Goal: Task Accomplishment & Management: Complete application form

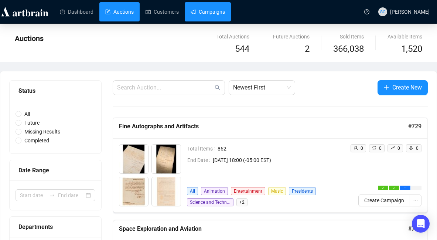
click at [225, 15] on link "Campaigns" at bounding box center [208, 11] width 34 height 19
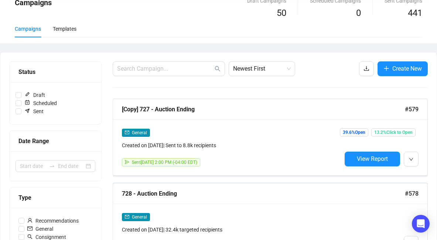
scroll to position [90, 0]
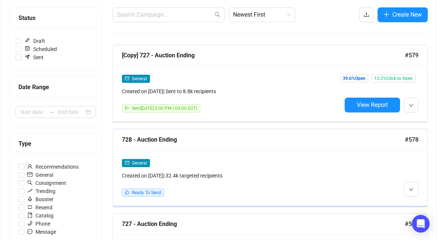
click at [318, 179] on div "Created on [DATE] | 32.4k targeted recipients" at bounding box center [232, 176] width 220 height 8
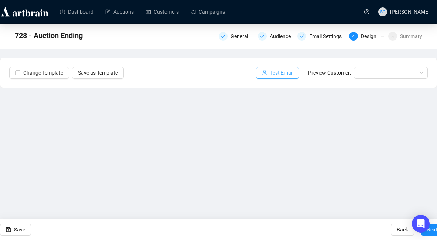
click at [284, 70] on span "Test Email" at bounding box center [281, 73] width 23 height 8
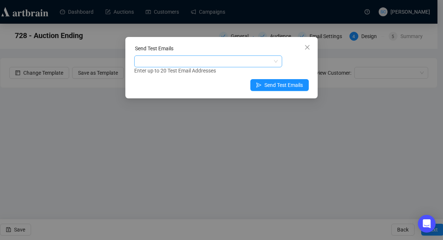
click at [196, 61] on div at bounding box center [204, 61] width 137 height 10
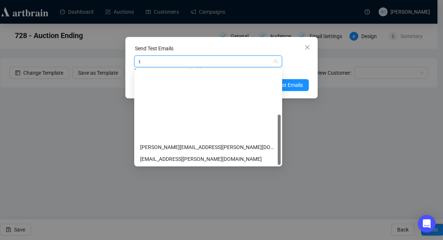
type input "sa"
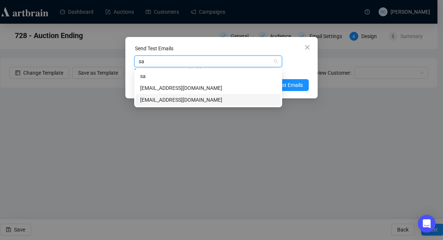
click at [177, 96] on div "[EMAIL_ADDRESS][DOMAIN_NAME]" at bounding box center [208, 100] width 136 height 8
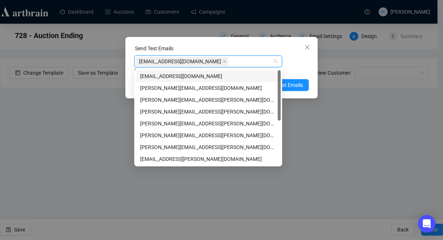
click at [289, 62] on div "[EMAIL_ADDRESS][DOMAIN_NAME] Enter up to 20 Test Email Addresses" at bounding box center [221, 64] width 174 height 19
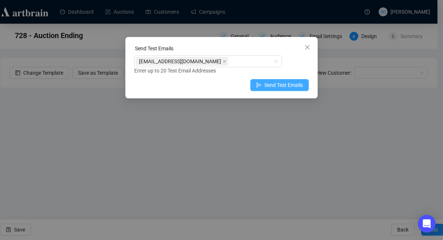
click at [286, 84] on span "Send Test Emails" at bounding box center [283, 85] width 38 height 8
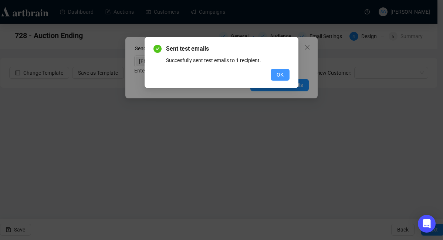
click at [279, 74] on span "OK" at bounding box center [279, 75] width 7 height 8
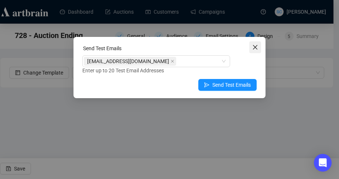
click at [255, 49] on icon "close" at bounding box center [255, 47] width 6 height 6
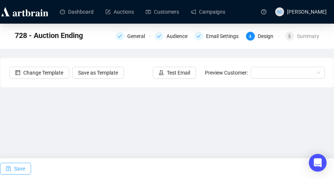
click at [14, 169] on span "Save" at bounding box center [19, 169] width 11 height 21
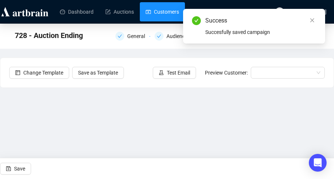
click at [171, 16] on link "Customers" at bounding box center [162, 11] width 33 height 19
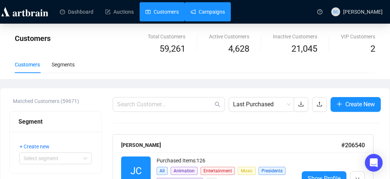
click at [217, 9] on link "Campaigns" at bounding box center [208, 11] width 34 height 19
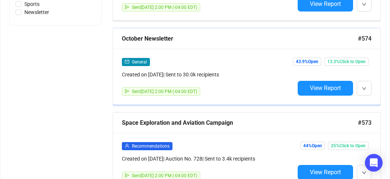
scroll to position [485, 0]
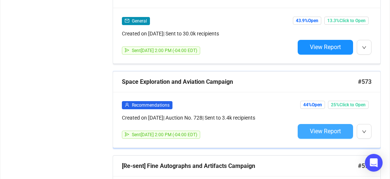
click at [318, 128] on span "View Report" at bounding box center [325, 131] width 31 height 7
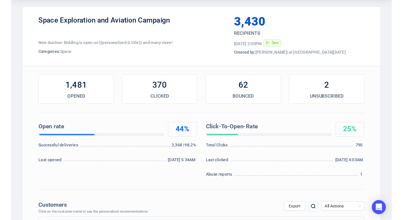
scroll to position [71, 0]
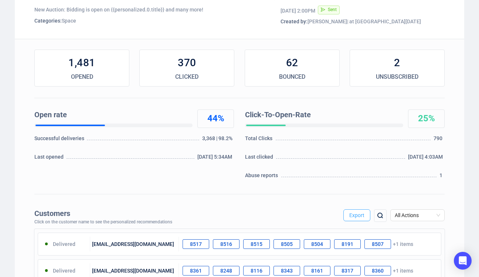
click at [360, 218] on span "Export" at bounding box center [356, 215] width 15 height 6
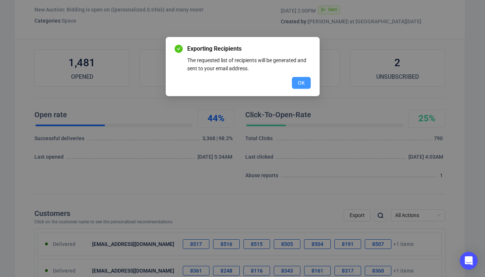
click at [299, 81] on span "OK" at bounding box center [301, 83] width 7 height 8
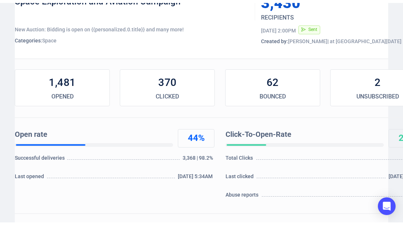
scroll to position [0, 0]
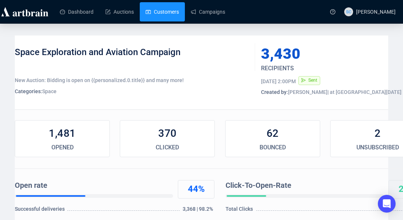
click at [149, 10] on link "Customers" at bounding box center [162, 11] width 33 height 19
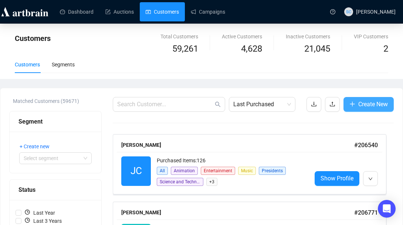
click at [364, 104] on span "Create New" at bounding box center [373, 104] width 30 height 9
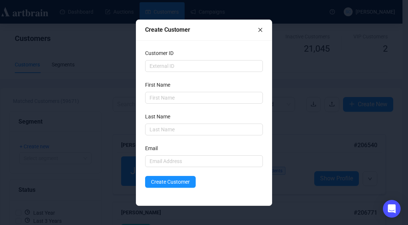
click at [259, 27] on icon "close" at bounding box center [260, 29] width 5 height 5
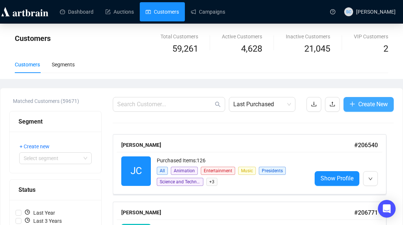
click at [350, 103] on icon "plus" at bounding box center [352, 104] width 6 height 6
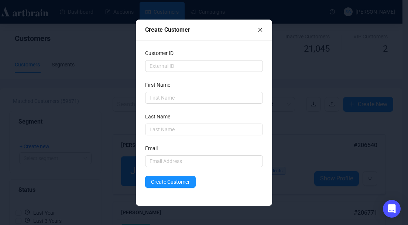
click at [261, 28] on icon "close" at bounding box center [260, 29] width 5 height 5
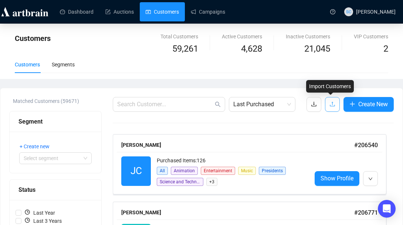
click at [329, 102] on icon "upload" at bounding box center [332, 104] width 6 height 6
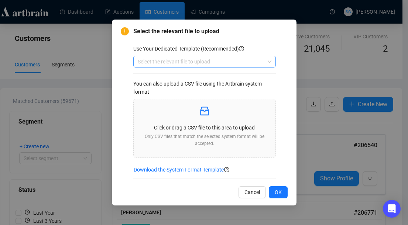
click at [220, 64] on input "search" at bounding box center [201, 61] width 127 height 11
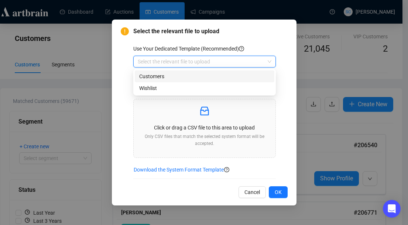
click at [212, 75] on div "Customers" at bounding box center [204, 76] width 131 height 8
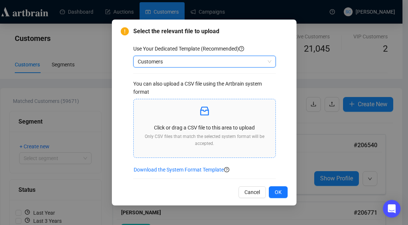
click at [206, 113] on icon "inbox" at bounding box center [205, 111] width 12 height 12
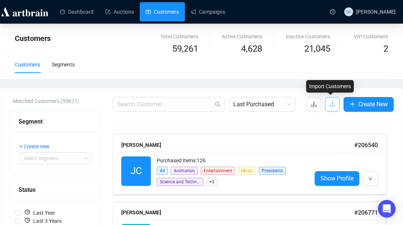
click at [333, 107] on icon "upload" at bounding box center [332, 104] width 6 height 6
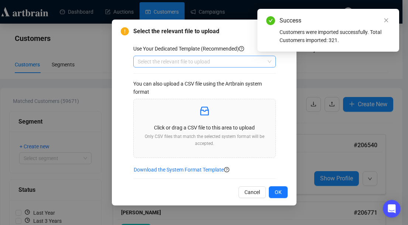
click at [217, 62] on input "search" at bounding box center [201, 61] width 127 height 11
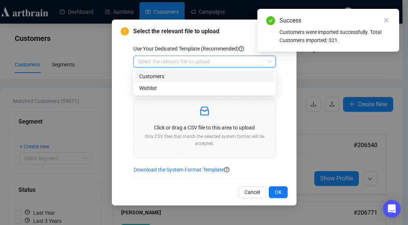
click at [209, 73] on div "Customers" at bounding box center [204, 76] width 131 height 8
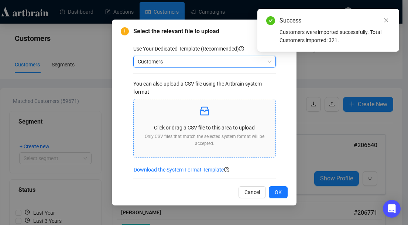
click at [209, 113] on icon "inbox" at bounding box center [204, 111] width 9 height 9
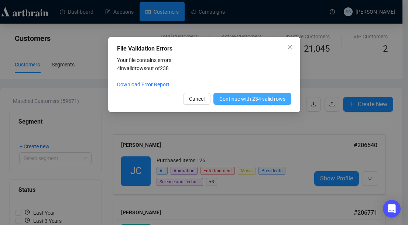
click at [244, 97] on span "Continue with 234 valid rows" at bounding box center [253, 99] width 66 height 8
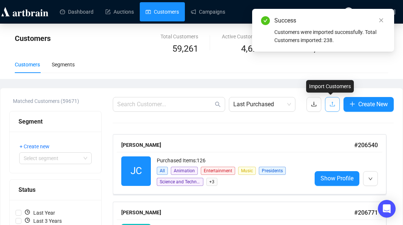
click at [335, 105] on button "button" at bounding box center [332, 104] width 15 height 15
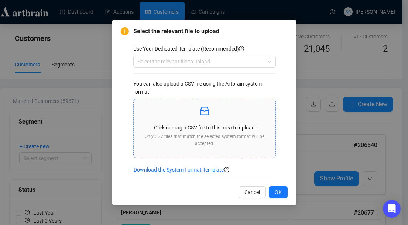
click at [236, 134] on p "Only CSV files that match the selected system format will be accepted." at bounding box center [205, 140] width 130 height 14
click at [216, 62] on input "search" at bounding box center [201, 61] width 127 height 11
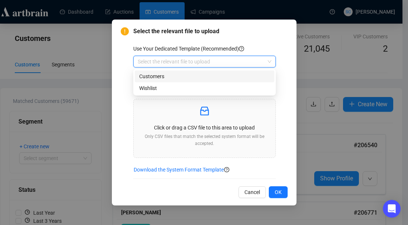
click at [205, 75] on div "Customers" at bounding box center [204, 76] width 131 height 8
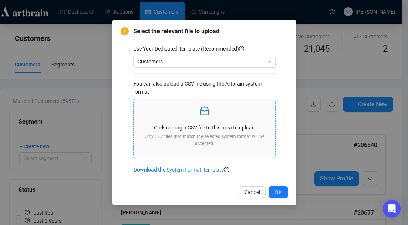
click at [208, 116] on icon "inbox" at bounding box center [205, 111] width 12 height 12
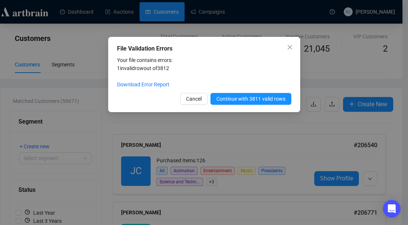
drag, startPoint x: 198, startPoint y: 88, endPoint x: 207, endPoint y: 73, distance: 17.1
click at [200, 84] on div "Your file contains errors: 1 invalid row out of 3812 Download Error Report" at bounding box center [204, 72] width 174 height 33
drag, startPoint x: 208, startPoint y: 74, endPoint x: 211, endPoint y: 77, distance: 3.9
click at [211, 77] on div "Your file contains errors: 1 invalid row out of 3812 Download Error Report" at bounding box center [204, 72] width 174 height 33
click at [224, 99] on span "Continue with 3811 valid rows" at bounding box center [251, 99] width 69 height 8
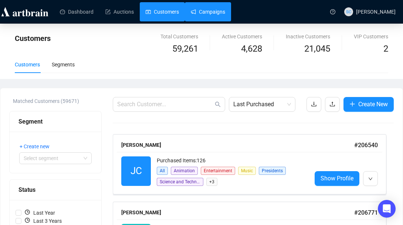
click at [218, 7] on link "Campaigns" at bounding box center [208, 11] width 34 height 19
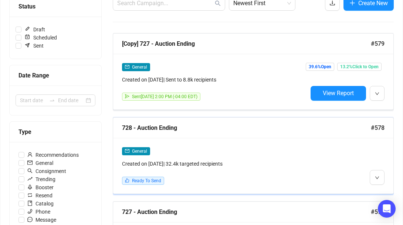
click at [268, 154] on div "General" at bounding box center [215, 151] width 186 height 9
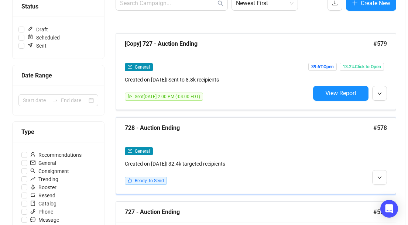
scroll to position [50, 0]
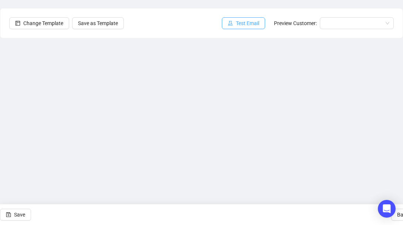
click at [248, 21] on span "Test Email" at bounding box center [247, 23] width 23 height 8
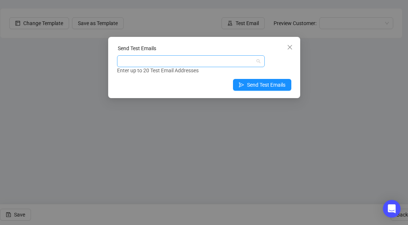
click at [159, 60] on div at bounding box center [187, 61] width 137 height 10
type input "s"
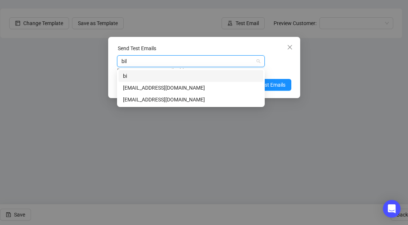
type input "bill"
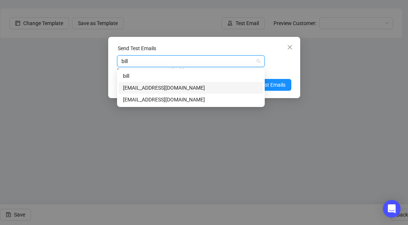
click at [143, 88] on div "[EMAIL_ADDRESS][DOMAIN_NAME]" at bounding box center [191, 88] width 136 height 8
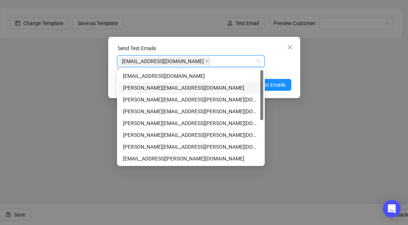
click at [274, 72] on div "Enter up to 20 Test Email Addresses" at bounding box center [204, 71] width 174 height 9
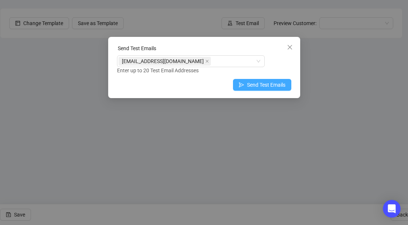
click at [275, 86] on span "Send Test Emails" at bounding box center [266, 85] width 38 height 8
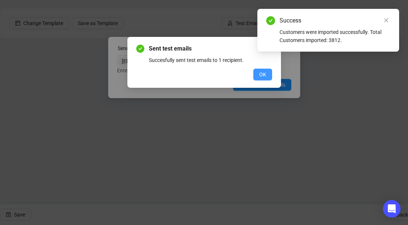
click at [260, 74] on span "OK" at bounding box center [262, 75] width 7 height 8
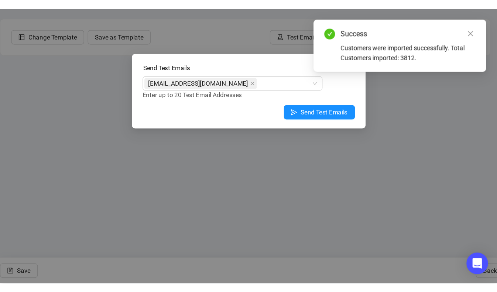
scroll to position [0, 0]
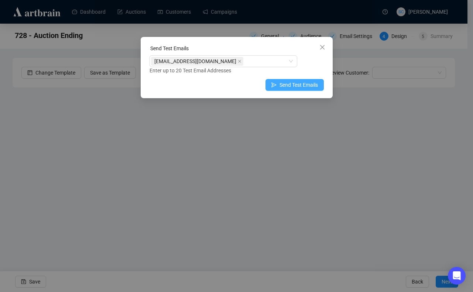
click at [305, 83] on span "Send Test Emails" at bounding box center [299, 85] width 38 height 8
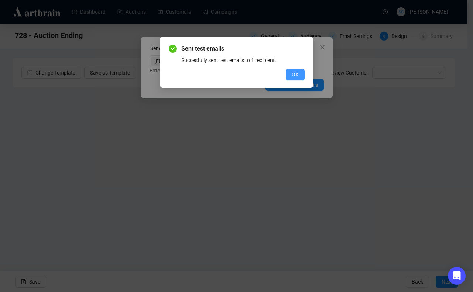
click at [296, 73] on span "OK" at bounding box center [295, 75] width 7 height 8
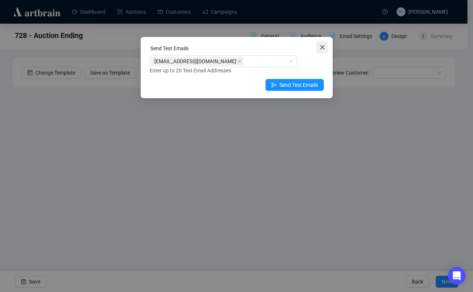
click at [321, 47] on icon "close" at bounding box center [323, 47] width 6 height 6
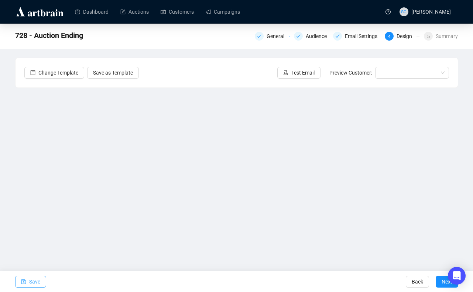
click at [44, 240] on button "Save" at bounding box center [30, 282] width 31 height 12
click at [317, 33] on div "Audience" at bounding box center [319, 36] width 26 height 9
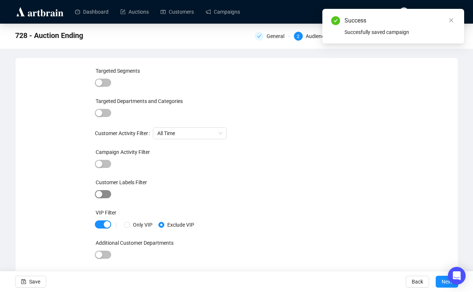
click at [101, 195] on div "button" at bounding box center [99, 194] width 7 height 7
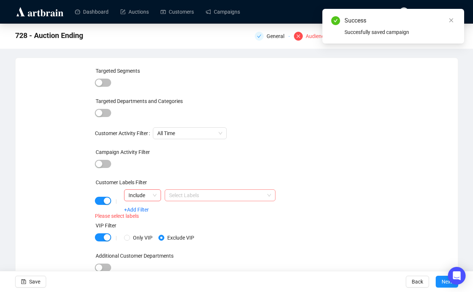
click at [188, 198] on div at bounding box center [216, 195] width 100 height 10
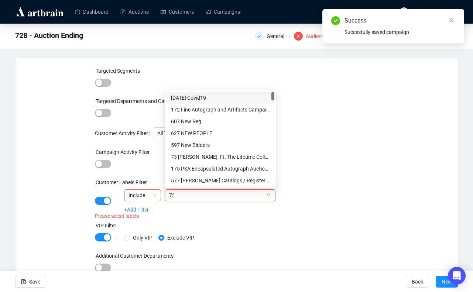
type input "728"
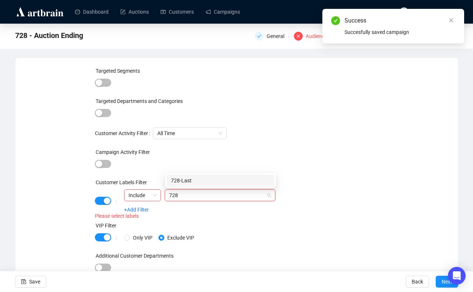
click at [186, 178] on div "728-Last" at bounding box center [220, 181] width 99 height 8
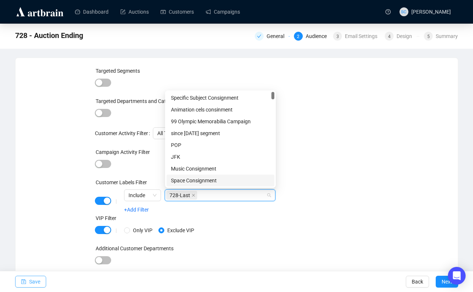
click at [33, 240] on span "Save" at bounding box center [34, 282] width 11 height 21
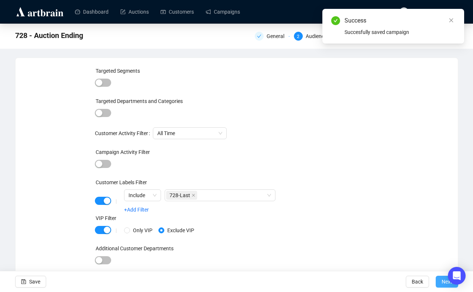
click at [437, 240] on span "Next" at bounding box center [447, 282] width 11 height 21
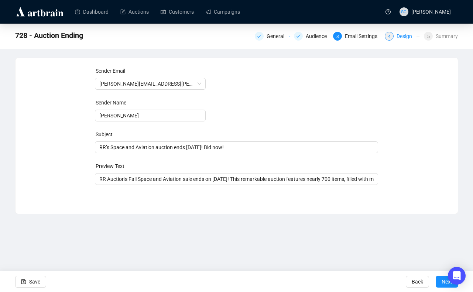
click at [412, 34] on div "Design" at bounding box center [407, 36] width 20 height 9
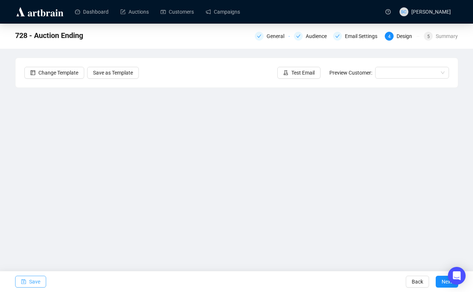
click at [24, 240] on icon "save" at bounding box center [23, 282] width 5 height 5
click at [44, 240] on button "Save" at bounding box center [30, 282] width 31 height 12
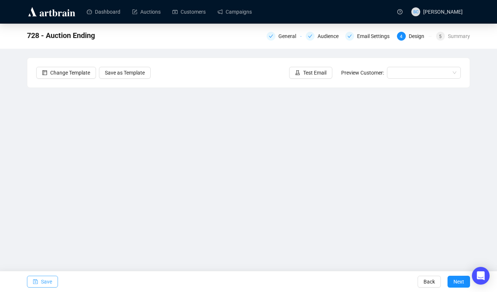
click at [45, 240] on span "Save" at bounding box center [46, 282] width 11 height 21
click at [51, 240] on span "Save" at bounding box center [46, 282] width 11 height 21
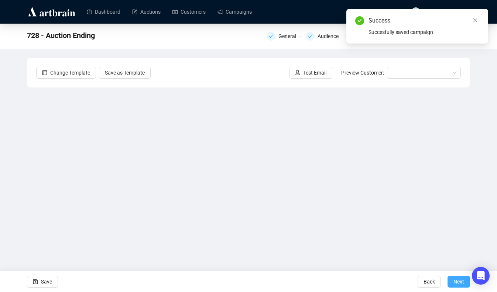
click at [437, 240] on span "Next" at bounding box center [459, 282] width 11 height 21
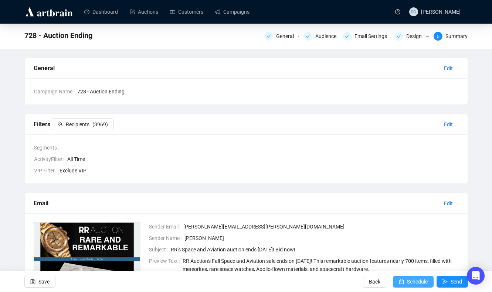
click at [417, 240] on span "Schedule" at bounding box center [417, 282] width 21 height 21
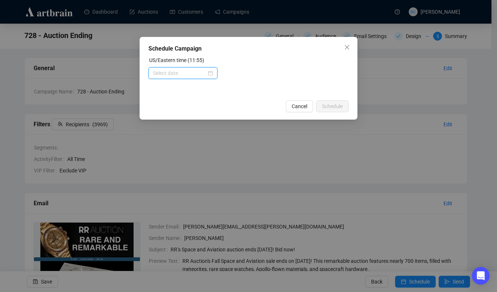
click at [173, 71] on input at bounding box center [180, 73] width 54 height 8
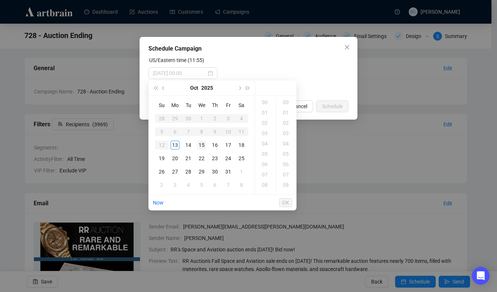
click at [203, 145] on div "15" at bounding box center [201, 145] width 9 height 9
click at [267, 184] on div "14" at bounding box center [266, 185] width 18 height 10
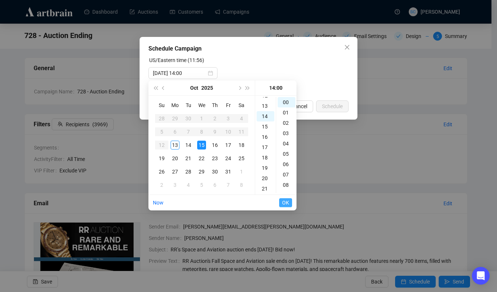
click at [287, 204] on span "OK" at bounding box center [285, 203] width 7 height 14
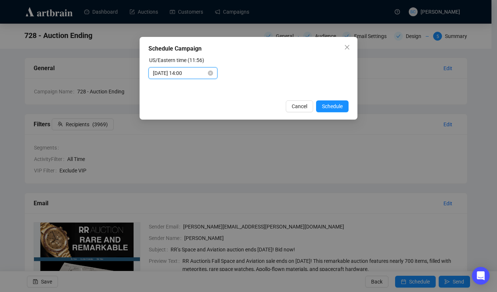
click at [197, 74] on input "[DATE] 14:00" at bounding box center [180, 73] width 54 height 8
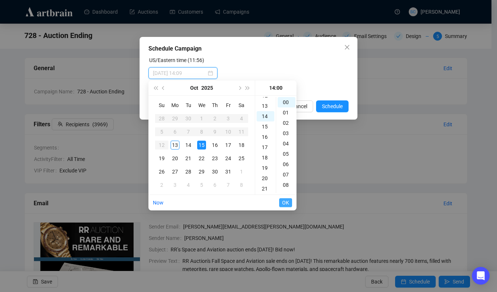
type input "[DATE] 14:00"
click at [285, 203] on span "OK" at bounding box center [285, 203] width 7 height 14
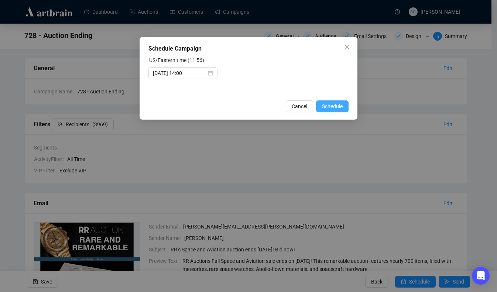
click at [337, 106] on span "Schedule" at bounding box center [332, 106] width 21 height 8
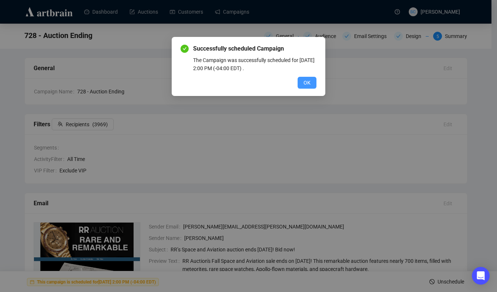
click at [314, 83] on button "OK" at bounding box center [307, 83] width 19 height 12
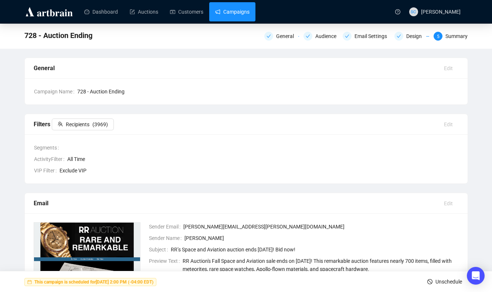
click at [249, 11] on link "Campaigns" at bounding box center [232, 11] width 34 height 19
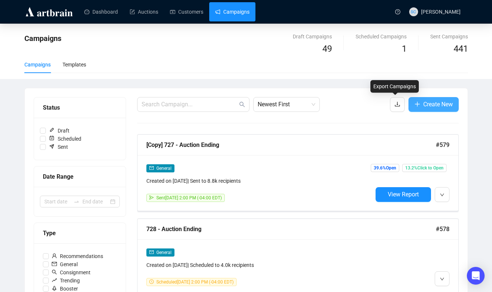
click at [417, 102] on icon "plus" at bounding box center [417, 104] width 6 height 6
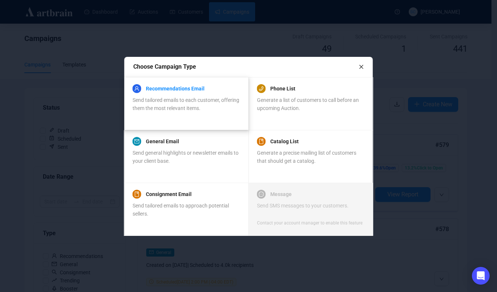
click at [188, 90] on link "Recommendations Email" at bounding box center [175, 88] width 59 height 9
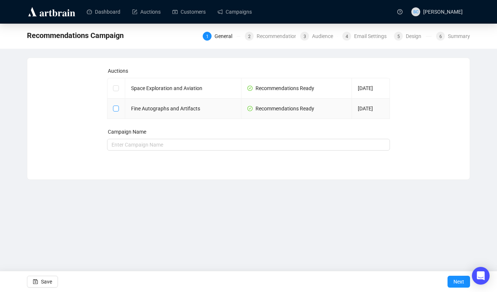
click at [118, 107] on input "checkbox" at bounding box center [115, 108] width 5 height 5
checkbox input "true"
type input "Fine Autographs and Artifacts Campaign"
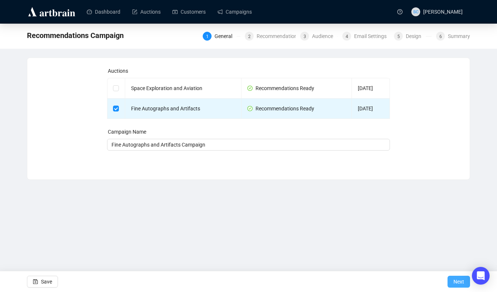
click at [437, 240] on button "Next" at bounding box center [459, 282] width 23 height 12
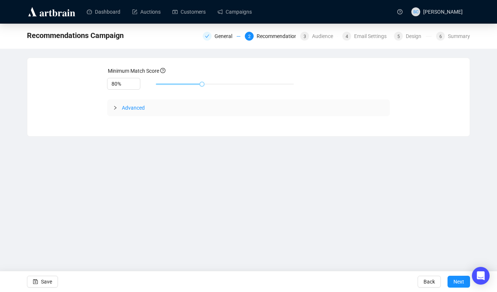
click at [117, 108] on icon "collapsed" at bounding box center [115, 108] width 4 height 4
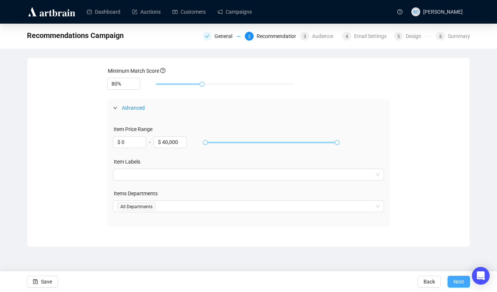
click at [437, 240] on span "Next" at bounding box center [459, 282] width 11 height 21
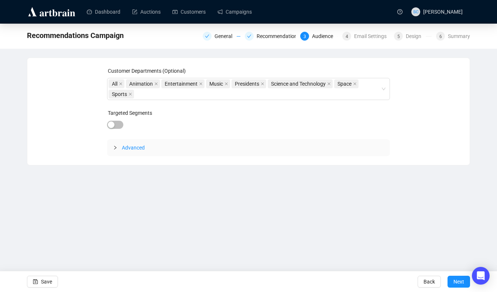
click at [116, 148] on icon "collapsed" at bounding box center [115, 148] width 4 height 4
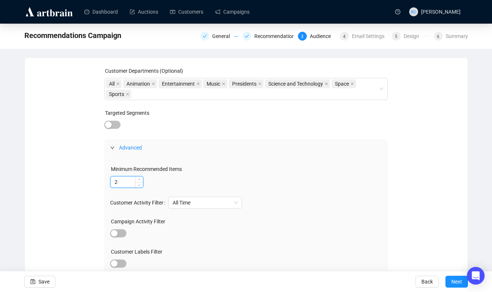
click at [134, 179] on input "2" at bounding box center [127, 182] width 33 height 11
type input "1"
click at [48, 240] on span "Save" at bounding box center [43, 282] width 11 height 21
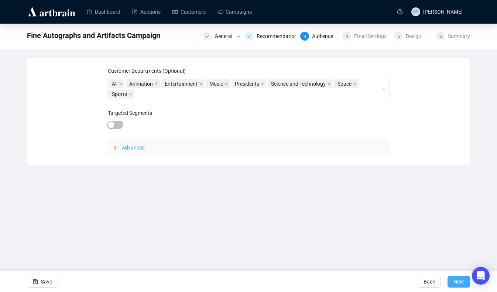
click at [437, 240] on span "Next" at bounding box center [459, 282] width 11 height 21
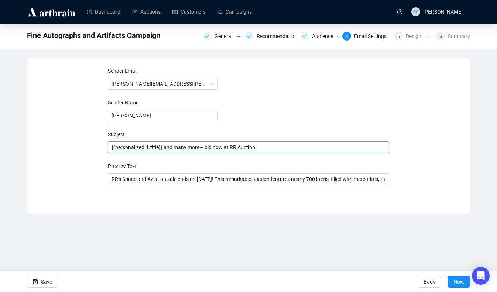
click at [229, 143] on div "{{personalized.1.title}} and many more -- bid now at RR Auction!" at bounding box center [248, 148] width 283 height 12
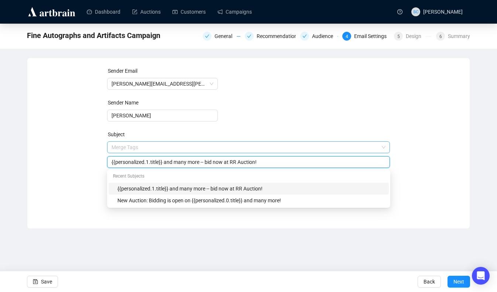
click at [227, 149] on input "search" at bounding box center [246, 147] width 268 height 11
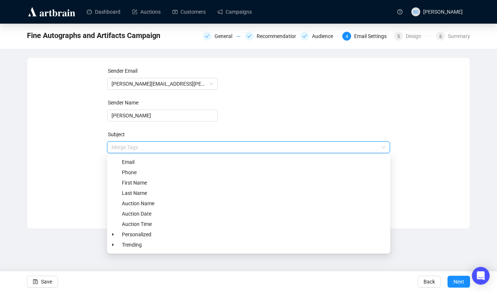
click at [269, 108] on form "Sender Email [PERSON_NAME][EMAIL_ADDRESS][PERSON_NAME][DOMAIN_NAME] Sender Name…" at bounding box center [248, 133] width 283 height 133
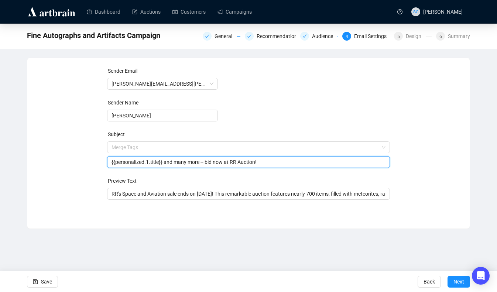
click at [231, 163] on input "{{personalized.1.title}} and many more -- bid now at RR Auction!" at bounding box center [249, 162] width 275 height 8
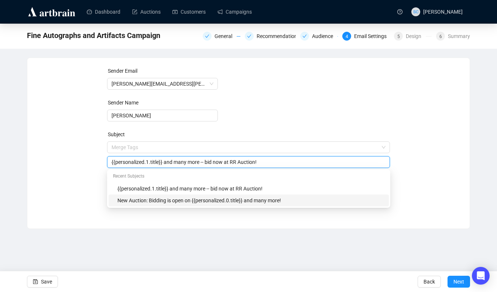
click at [211, 197] on div "New Auction: Bidding is open on {{personalized.0.title}} and many more!" at bounding box center [251, 201] width 267 height 8
type input "New Auction: Bidding is open on {{personalized.0.title}} and many more!"
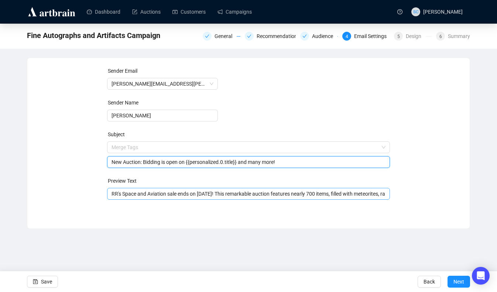
click at [125, 190] on input "RR's Space and Aviation sale ends on [DATE]! This remarkable auction features n…" at bounding box center [249, 194] width 275 height 8
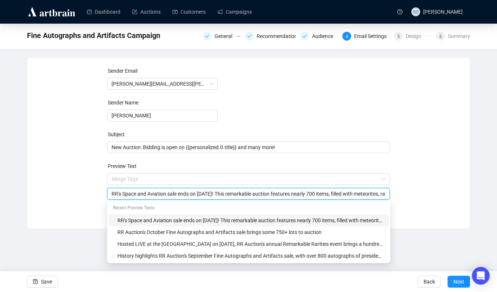
paste input "Auction's November Fine Autographs and Artifacts sale unites handwritten and si…"
type input "RR Auction's November Fine Autographs and Artifacts sale unites handwritten and…"
click at [51, 240] on span "Save" at bounding box center [46, 282] width 11 height 21
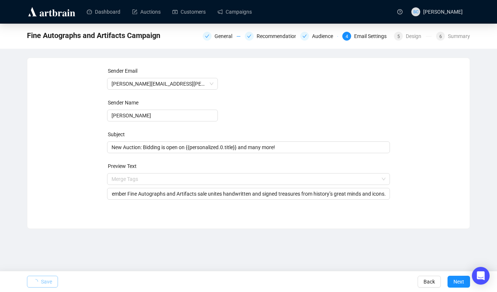
scroll to position [0, 0]
click at [437, 240] on span "Next" at bounding box center [459, 282] width 11 height 21
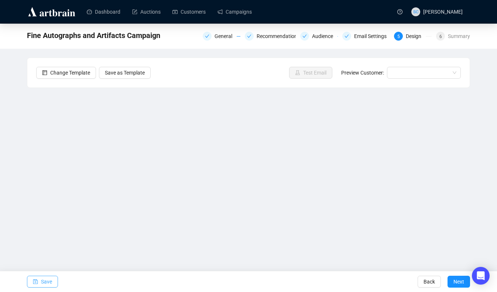
click at [41, 240] on span "Save" at bounding box center [46, 282] width 11 height 21
click at [46, 240] on span "Save" at bounding box center [46, 282] width 11 height 21
click at [48, 240] on span "Save" at bounding box center [46, 282] width 11 height 21
drag, startPoint x: 39, startPoint y: 279, endPoint x: 50, endPoint y: 274, distance: 11.6
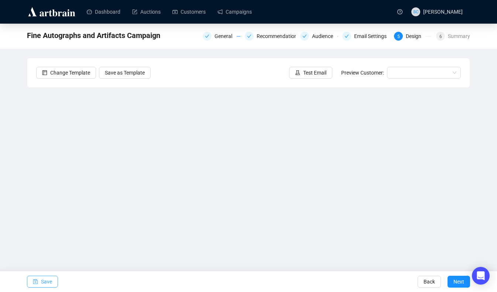
click at [40, 240] on button "Save" at bounding box center [42, 282] width 31 height 12
click at [42, 240] on span "Save" at bounding box center [46, 282] width 11 height 21
click at [437, 221] on div "Fine Autographs and Artifacts Campaign General Recommendations Audience Email S…" at bounding box center [248, 148] width 497 height 249
click at [37, 240] on icon "save" at bounding box center [35, 281] width 5 height 5
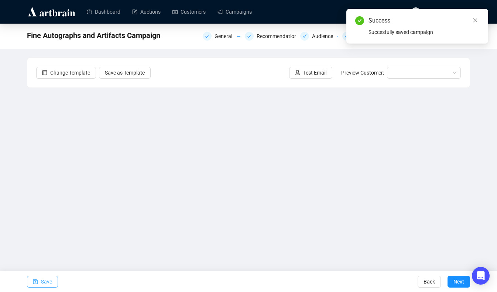
click at [45, 240] on span "Save" at bounding box center [46, 282] width 11 height 21
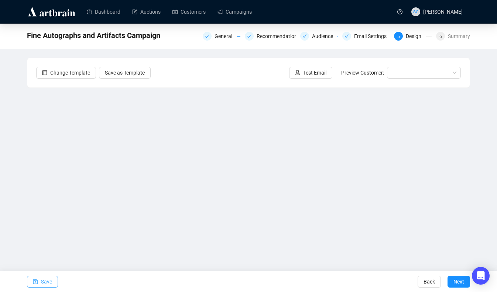
click at [46, 240] on span "Save" at bounding box center [46, 282] width 11 height 21
click at [52, 240] on span "Save" at bounding box center [46, 282] width 11 height 21
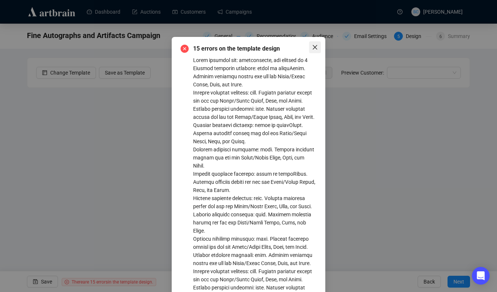
click at [314, 48] on icon "close" at bounding box center [315, 47] width 6 height 6
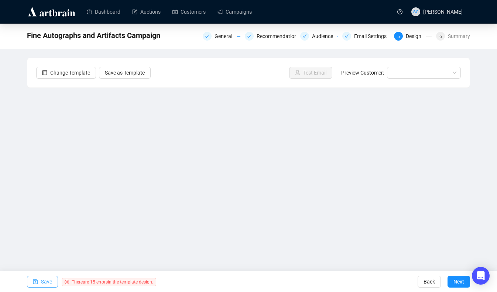
click at [43, 240] on span "Save" at bounding box center [46, 282] width 11 height 21
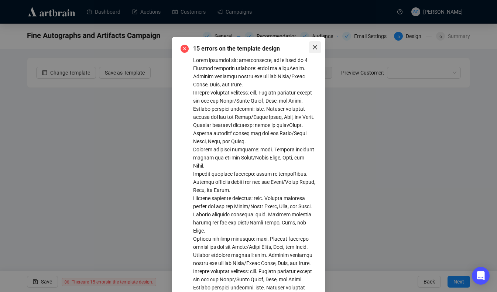
click at [316, 46] on span "Close" at bounding box center [315, 47] width 12 height 6
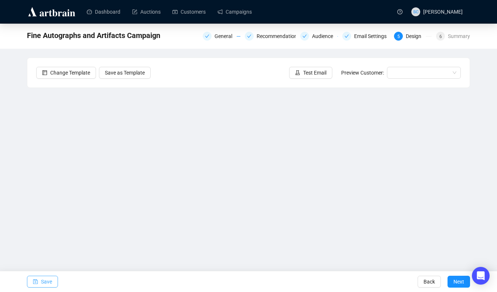
click at [42, 240] on span "Save" at bounding box center [46, 282] width 11 height 21
click at [50, 240] on span "Save" at bounding box center [46, 282] width 11 height 21
click at [45, 240] on span "Save" at bounding box center [46, 282] width 11 height 21
click at [37, 240] on span "button" at bounding box center [35, 282] width 5 height 21
click at [47, 240] on span "Save" at bounding box center [46, 282] width 11 height 21
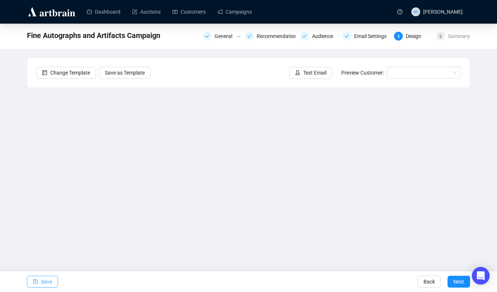
click at [52, 240] on span "Save" at bounding box center [46, 282] width 11 height 21
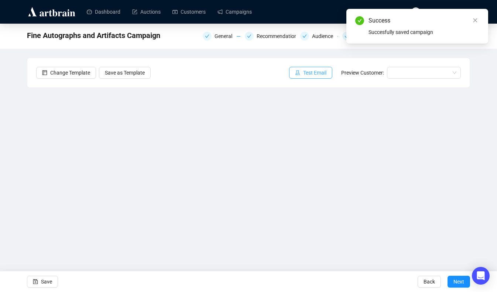
click at [316, 72] on span "Test Email" at bounding box center [314, 73] width 23 height 8
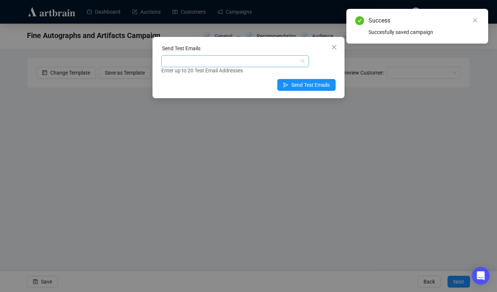
click at [272, 64] on div at bounding box center [231, 61] width 137 height 10
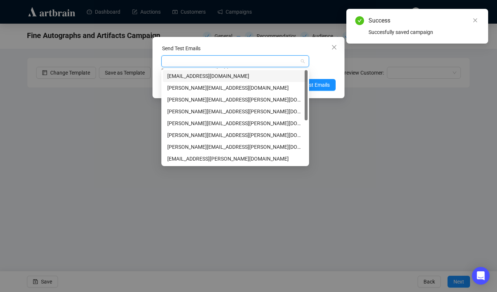
type input "s"
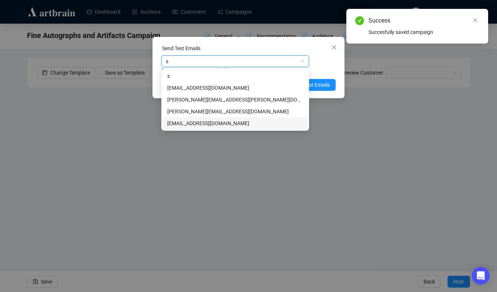
click at [231, 126] on div "[EMAIL_ADDRESS][DOMAIN_NAME]" at bounding box center [235, 123] width 136 height 8
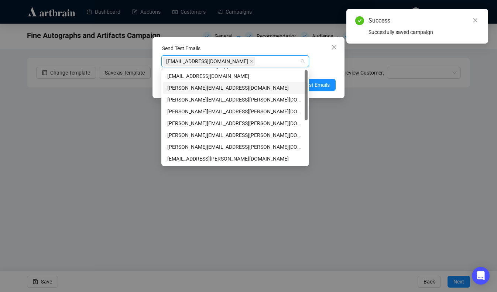
click at [320, 73] on div "Enter up to 20 Test Email Addresses" at bounding box center [249, 71] width 174 height 9
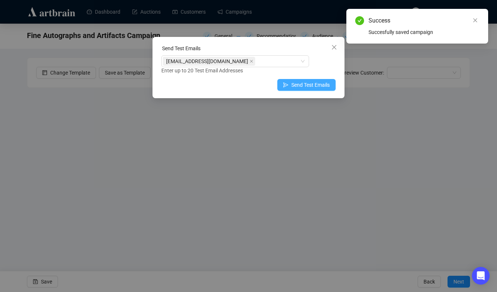
click at [318, 81] on span "Send Test Emails" at bounding box center [311, 85] width 38 height 8
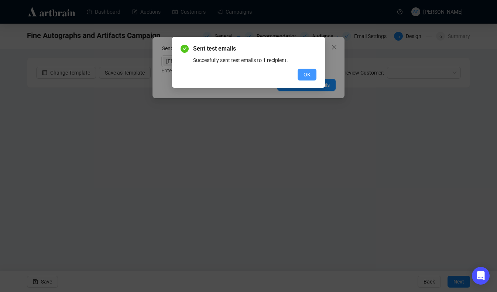
click at [310, 74] on span "OK" at bounding box center [307, 75] width 7 height 8
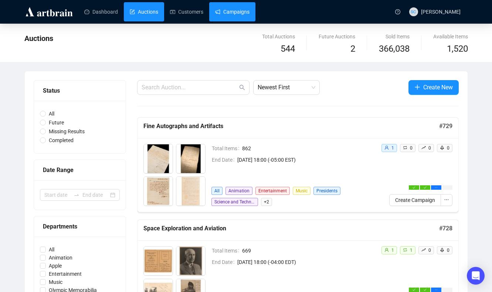
click at [237, 17] on link "Campaigns" at bounding box center [232, 11] width 34 height 19
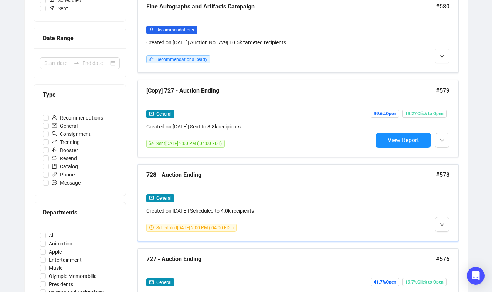
scroll to position [143, 0]
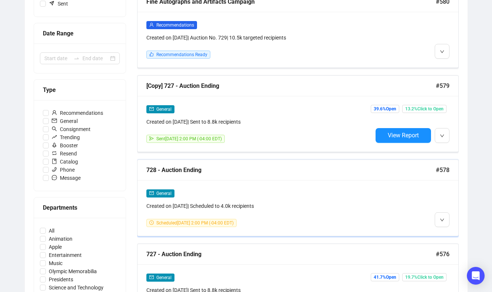
click at [305, 182] on div "General Created on Oct 8, 2025 | Scheduled to 4.0k recipients Scheduled October…" at bounding box center [297, 208] width 321 height 56
